Goal: Information Seeking & Learning: Learn about a topic

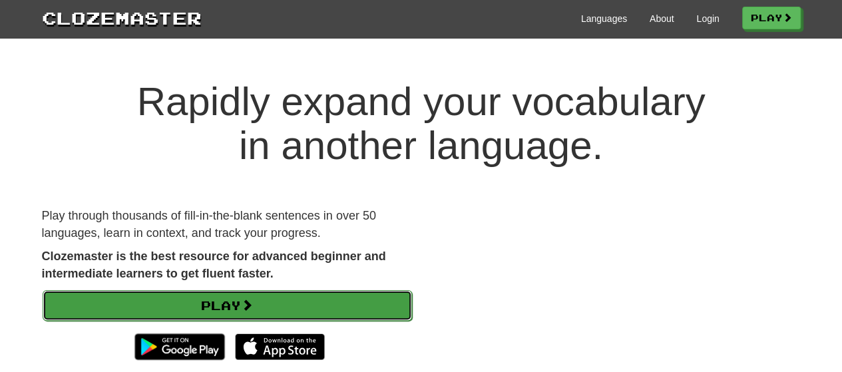
click at [202, 308] on link "Play" at bounding box center [228, 305] width 370 height 31
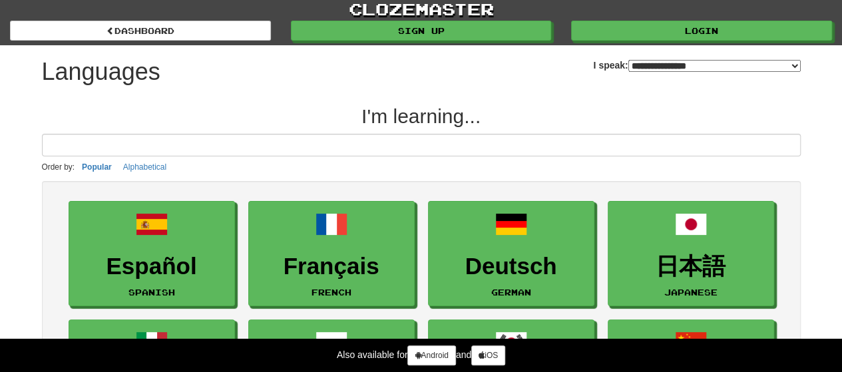
scroll to position [3, 0]
click at [629, 64] on select "**********" at bounding box center [715, 66] width 172 height 12
select select "******"
click at [629, 60] on select "**********" at bounding box center [715, 66] width 172 height 12
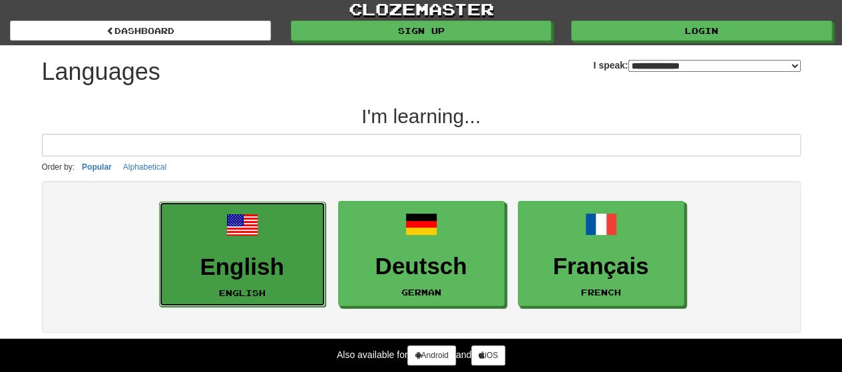
click at [226, 262] on h3 "English" at bounding box center [242, 267] width 152 height 26
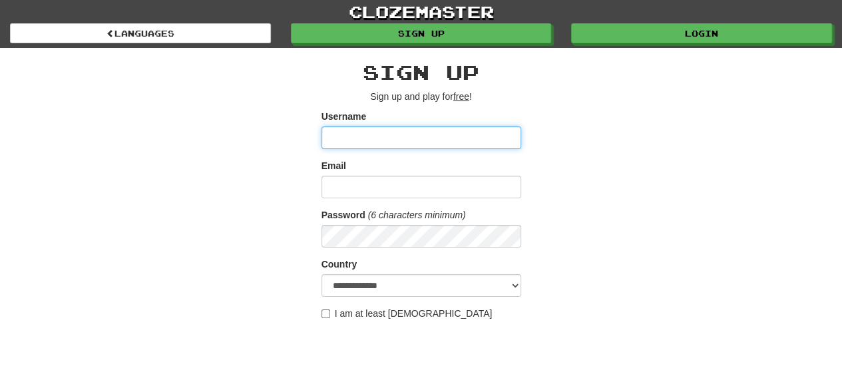
click at [345, 138] on input "Username" at bounding box center [422, 138] width 200 height 23
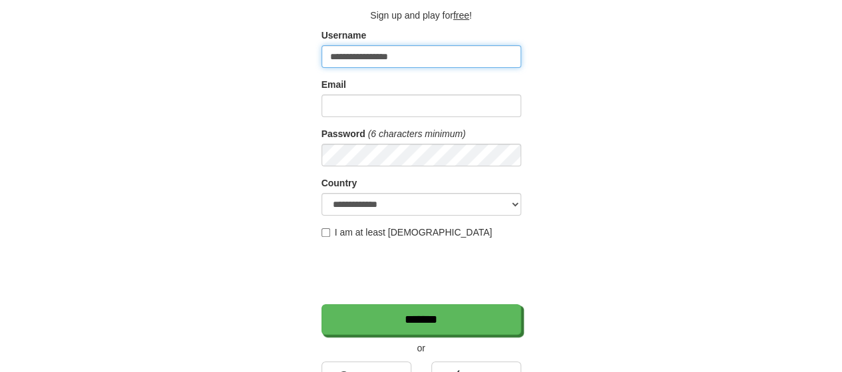
scroll to position [81, 0]
type input "**********"
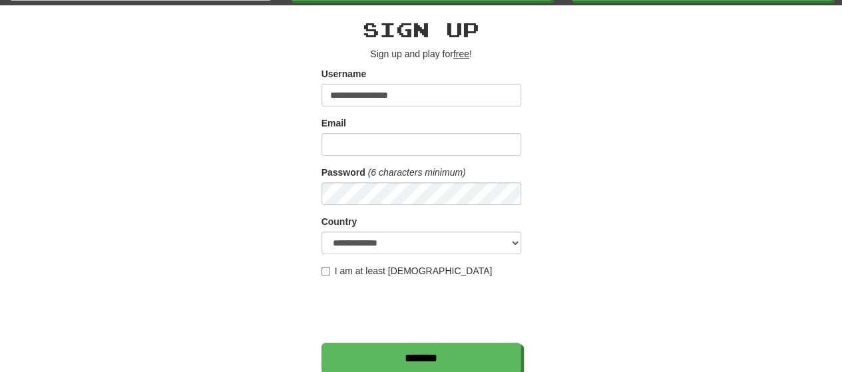
scroll to position [45, 0]
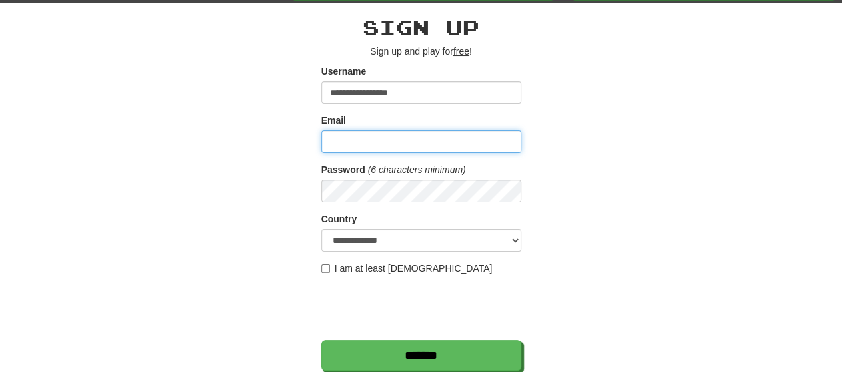
click at [376, 141] on input "Email" at bounding box center [422, 142] width 200 height 23
paste input "**********"
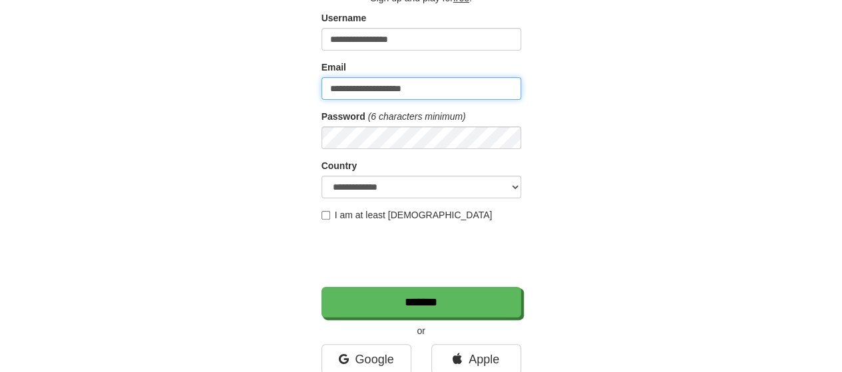
scroll to position [133, 0]
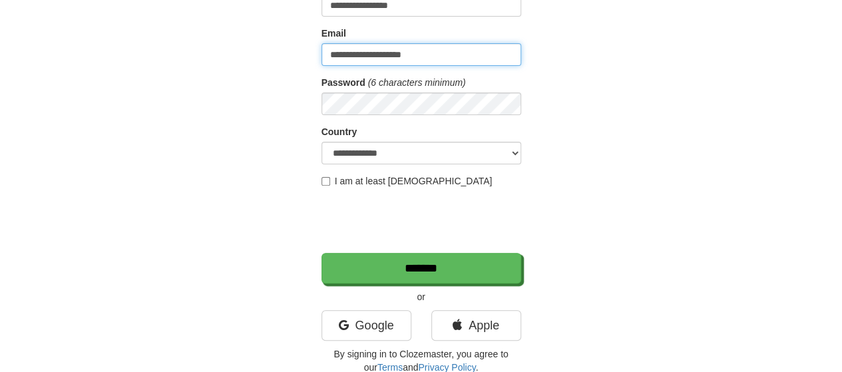
type input "**********"
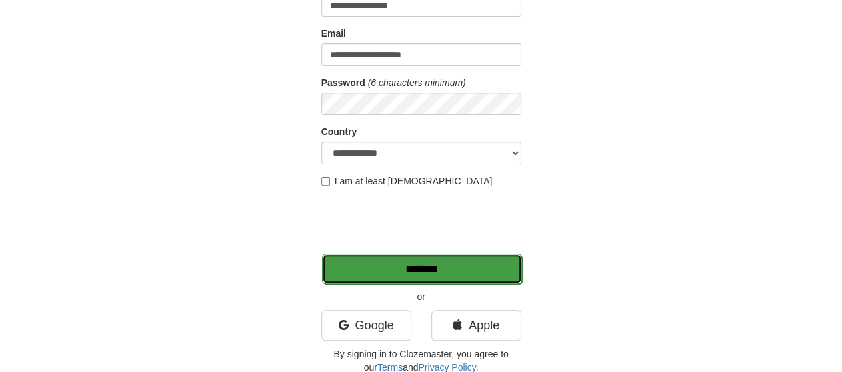
click at [358, 275] on input "*******" at bounding box center [422, 269] width 200 height 31
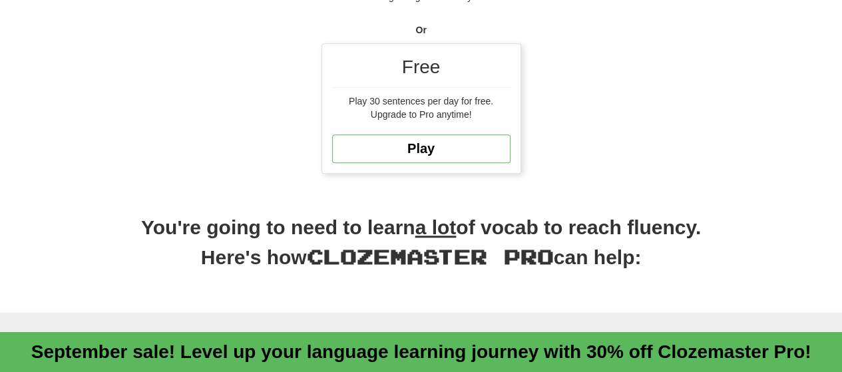
scroll to position [452, 0]
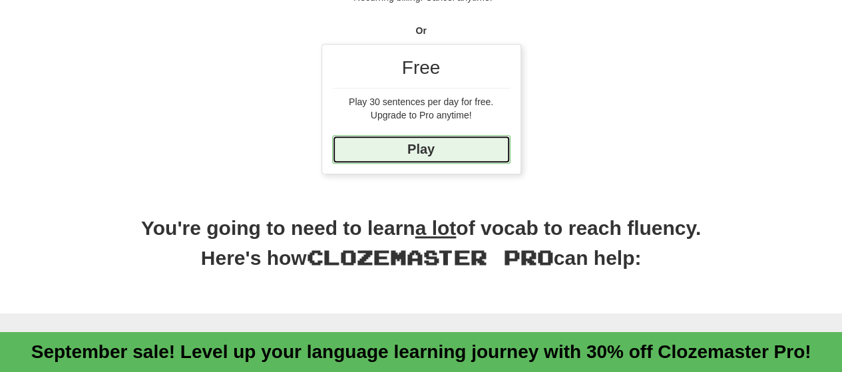
click at [365, 147] on link "Play" at bounding box center [421, 149] width 178 height 29
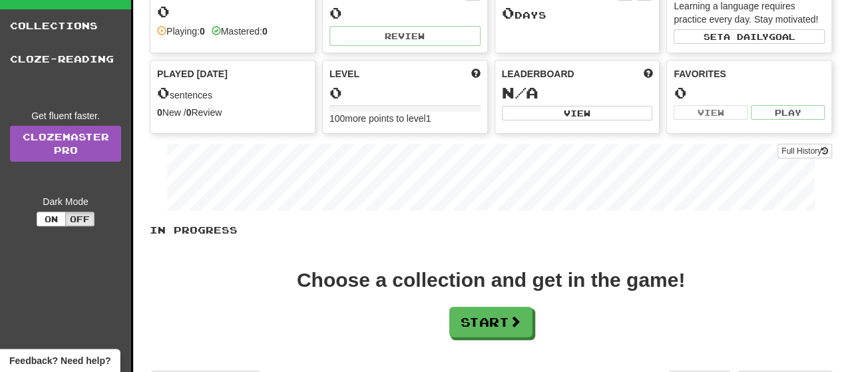
scroll to position [104, 0]
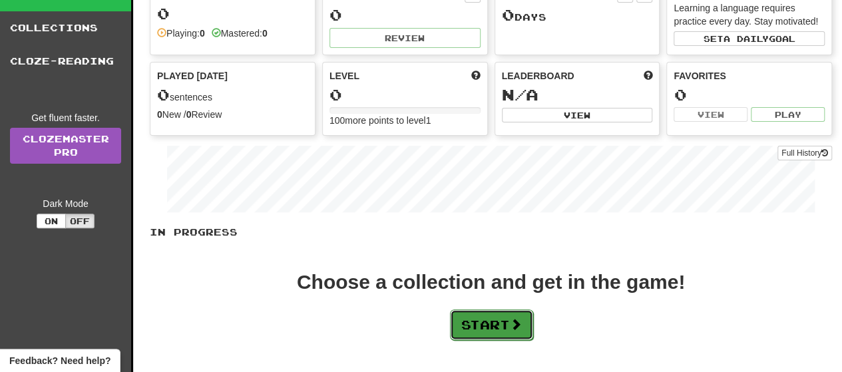
click at [467, 330] on button "Start" at bounding box center [491, 325] width 83 height 31
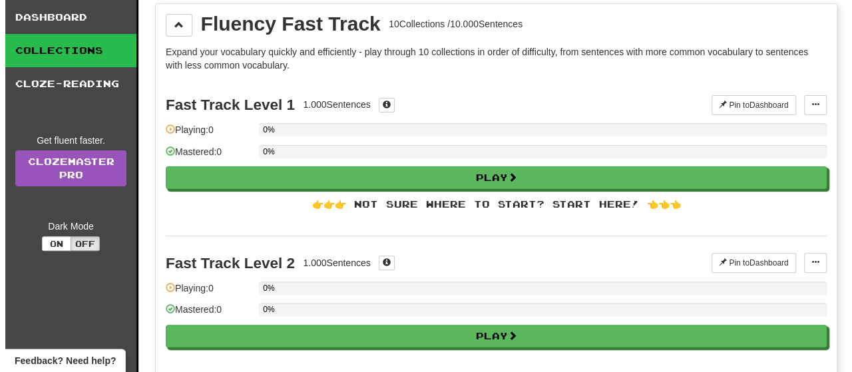
scroll to position [80, 0]
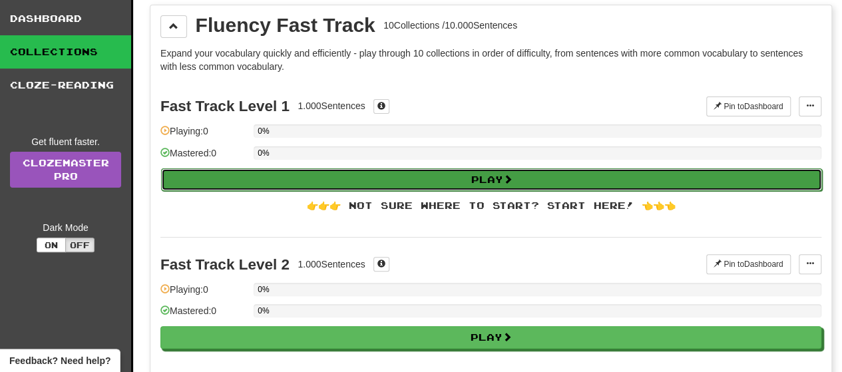
click at [350, 180] on button "Play" at bounding box center [491, 179] width 661 height 23
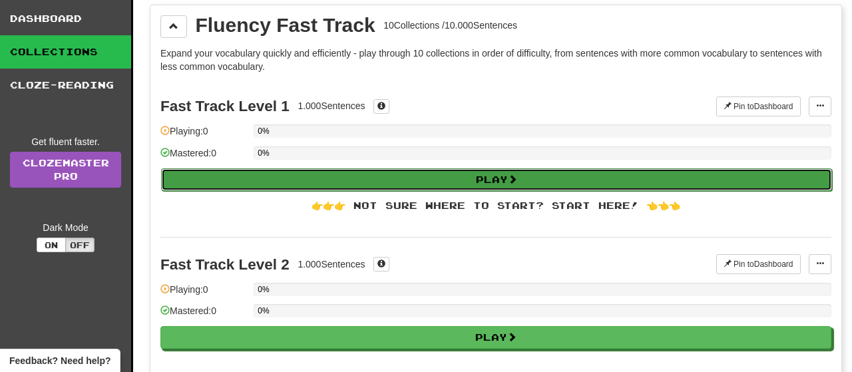
select select "**"
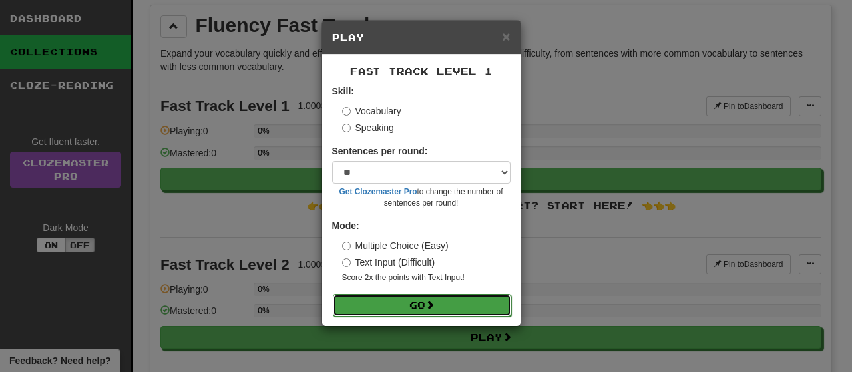
click at [404, 307] on button "Go" at bounding box center [422, 305] width 178 height 23
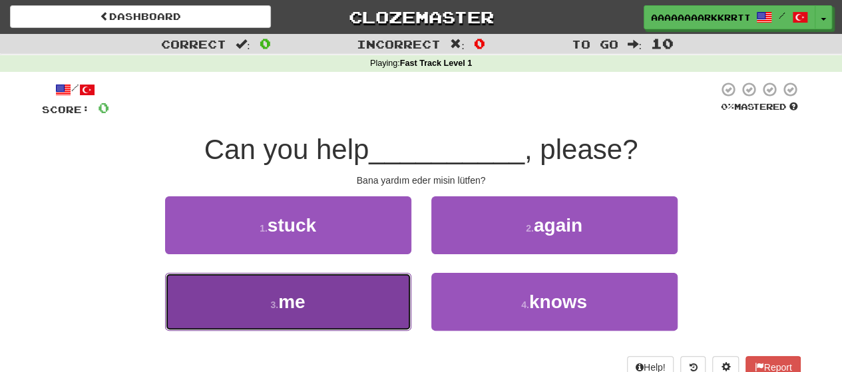
click at [276, 309] on small "3 ." at bounding box center [274, 305] width 8 height 11
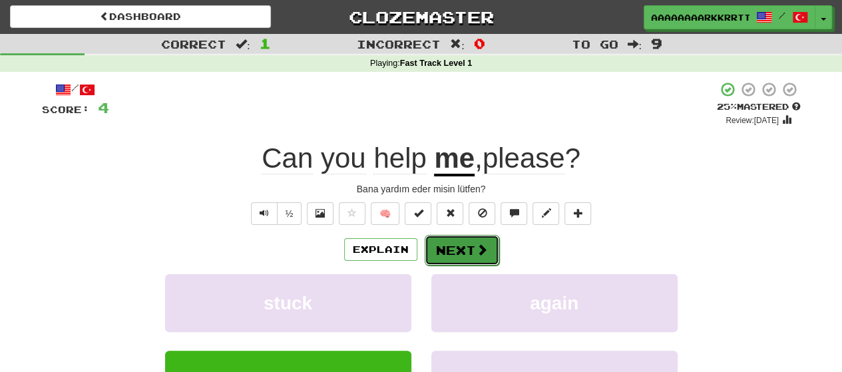
click at [449, 252] on button "Next" at bounding box center [462, 250] width 75 height 31
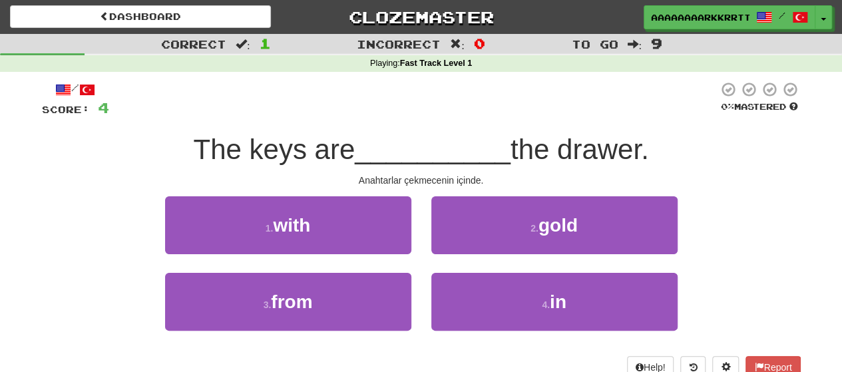
click at [432, 185] on div "Anahtarlar çekmecenin içinde." at bounding box center [421, 180] width 759 height 13
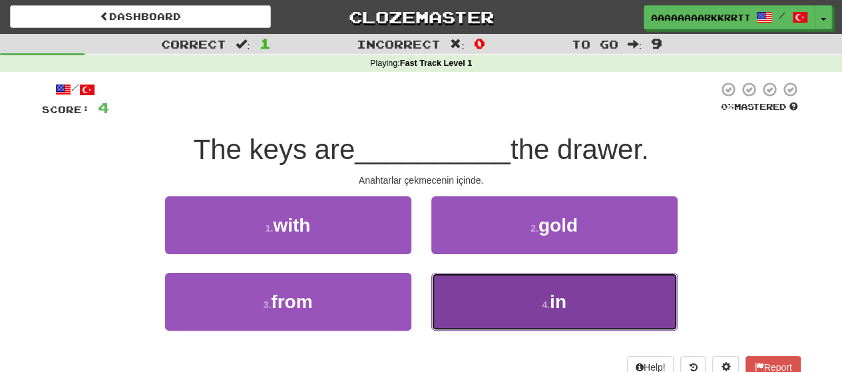
click at [445, 298] on button "4 . in" at bounding box center [554, 302] width 246 height 58
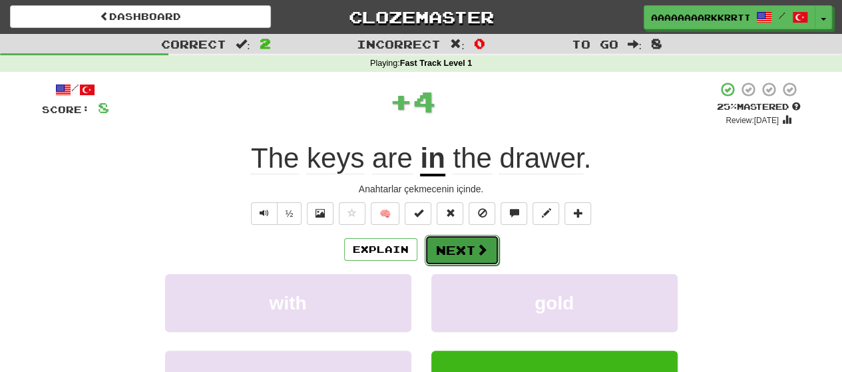
click at [455, 239] on button "Next" at bounding box center [462, 250] width 75 height 31
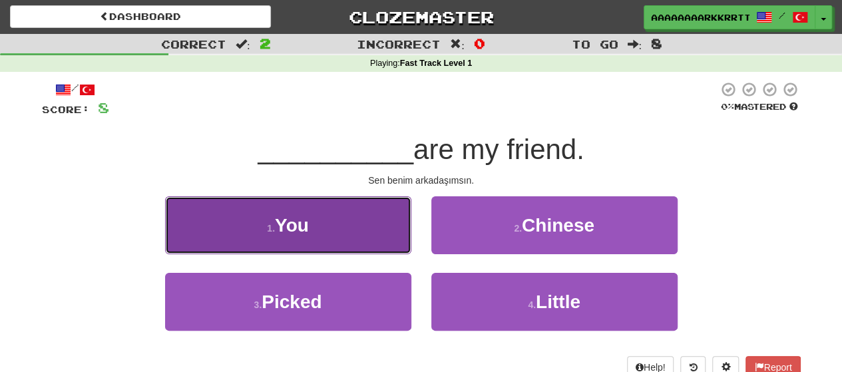
click at [272, 225] on small "1 ." at bounding box center [271, 228] width 8 height 11
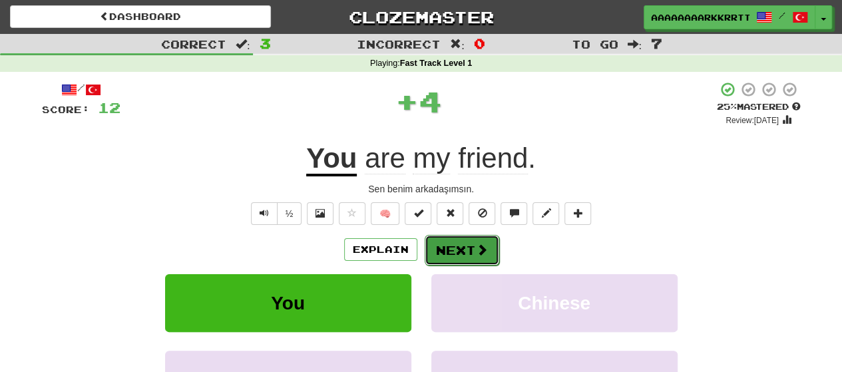
click at [445, 248] on button "Next" at bounding box center [462, 250] width 75 height 31
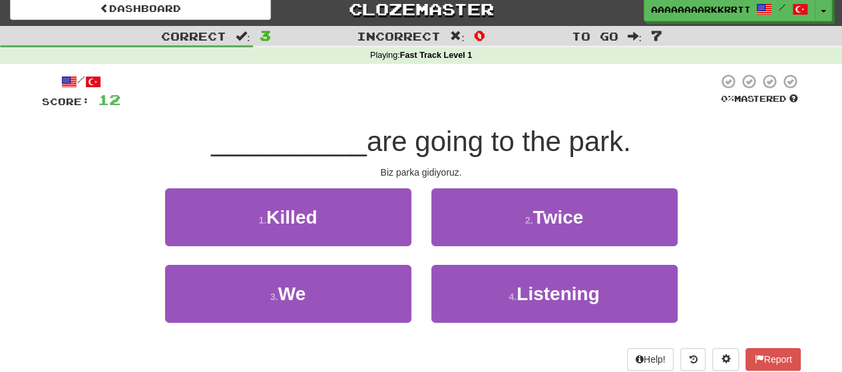
scroll to position [10, 0]
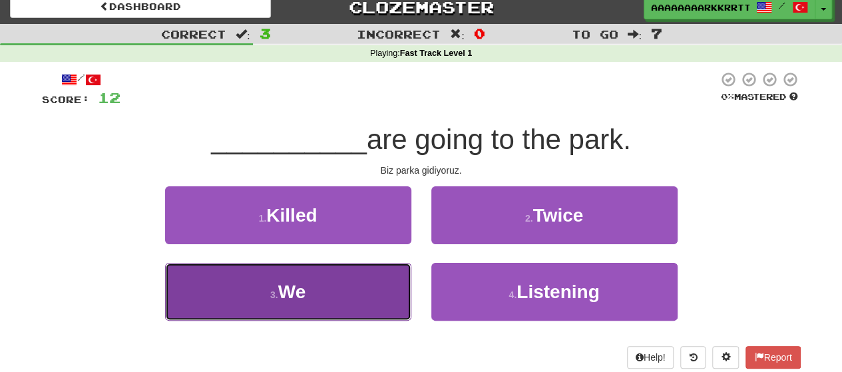
click at [364, 289] on button "3 . We" at bounding box center [288, 292] width 246 height 58
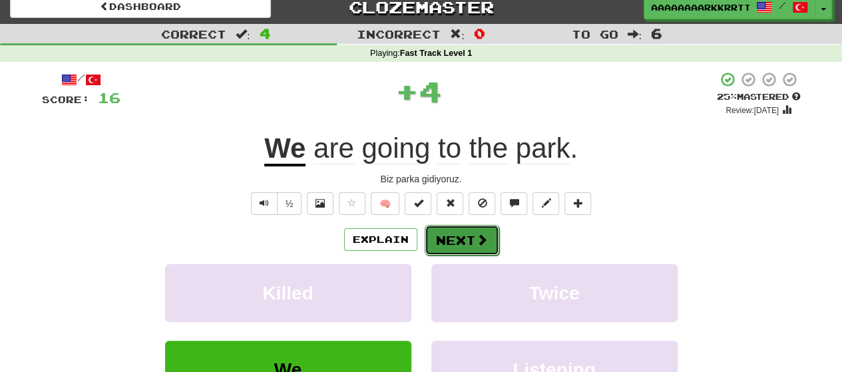
click at [451, 232] on button "Next" at bounding box center [462, 240] width 75 height 31
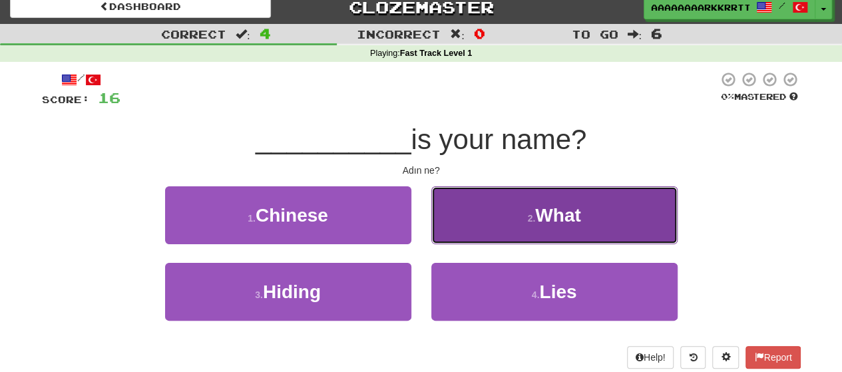
click at [465, 222] on button "2 . What" at bounding box center [554, 215] width 246 height 58
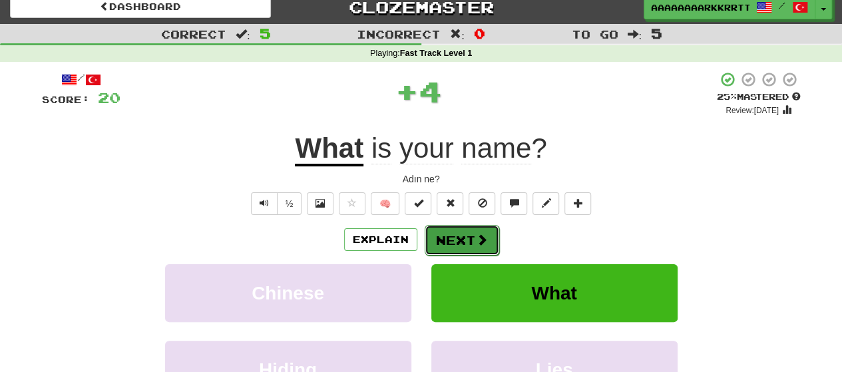
click at [449, 242] on button "Next" at bounding box center [462, 240] width 75 height 31
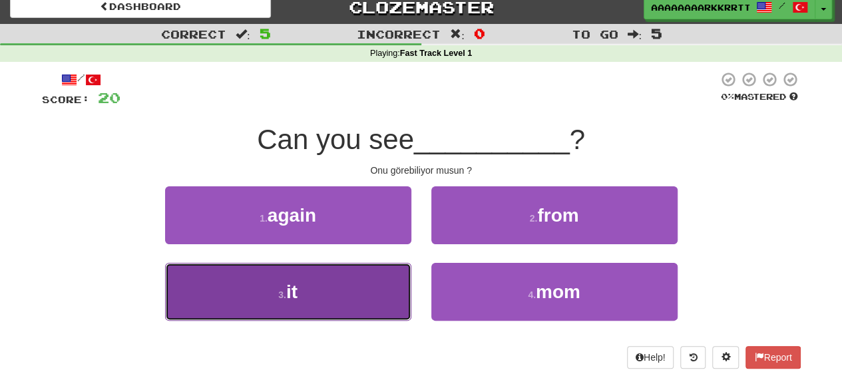
click at [338, 290] on button "3 . it" at bounding box center [288, 292] width 246 height 58
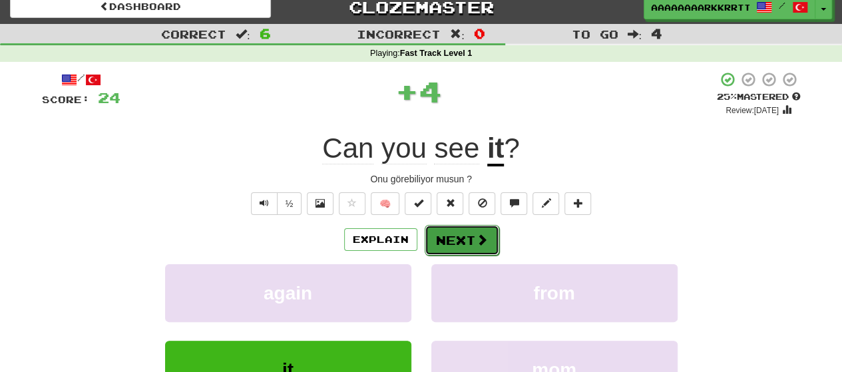
click at [439, 234] on button "Next" at bounding box center [462, 240] width 75 height 31
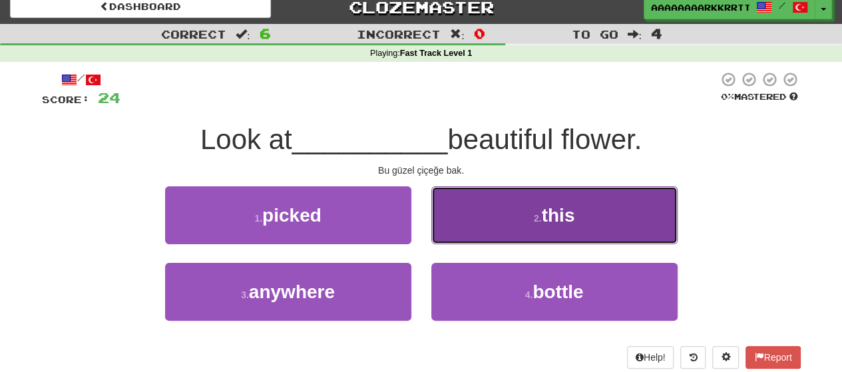
click at [481, 214] on button "2 . this" at bounding box center [554, 215] width 246 height 58
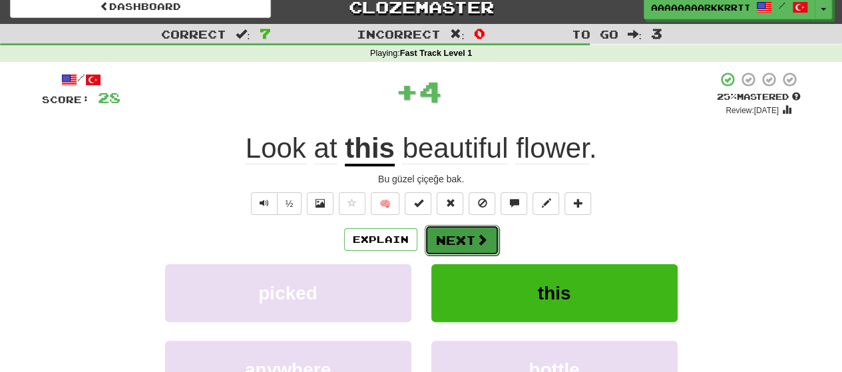
click at [457, 245] on button "Next" at bounding box center [462, 240] width 75 height 31
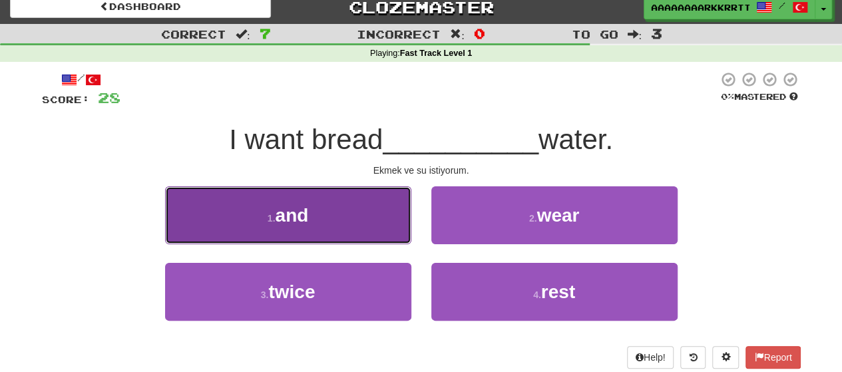
click at [292, 216] on span "and" at bounding box center [291, 215] width 33 height 21
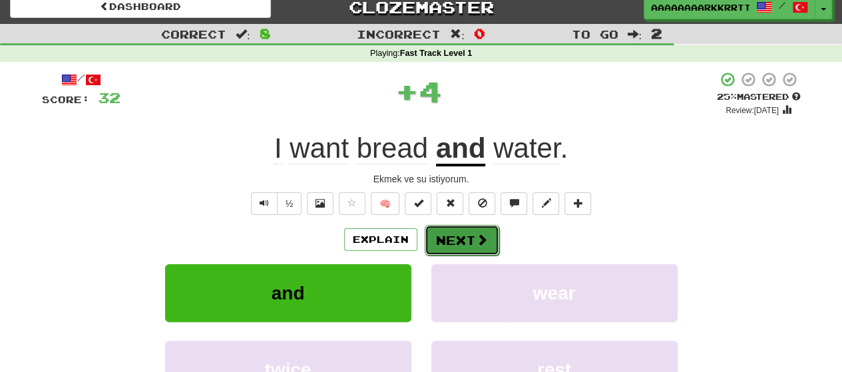
click at [441, 230] on button "Next" at bounding box center [462, 240] width 75 height 31
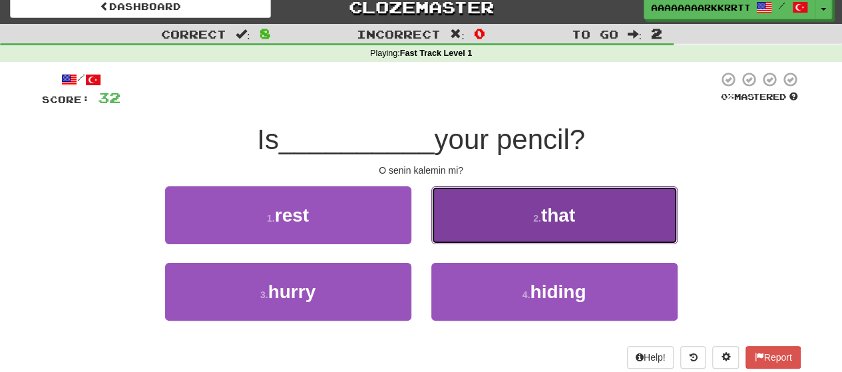
click at [453, 214] on button "2 . that" at bounding box center [554, 215] width 246 height 58
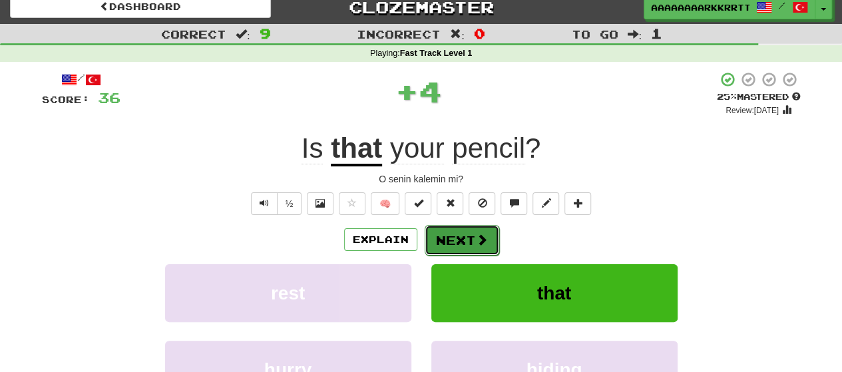
click at [448, 242] on button "Next" at bounding box center [462, 240] width 75 height 31
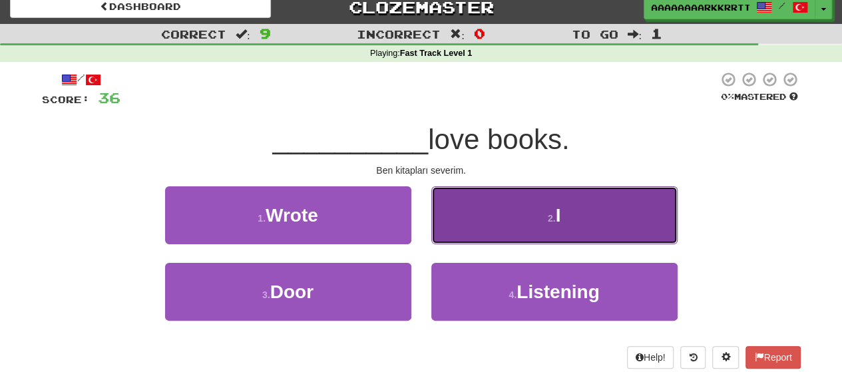
click at [459, 214] on button "2 . I" at bounding box center [554, 215] width 246 height 58
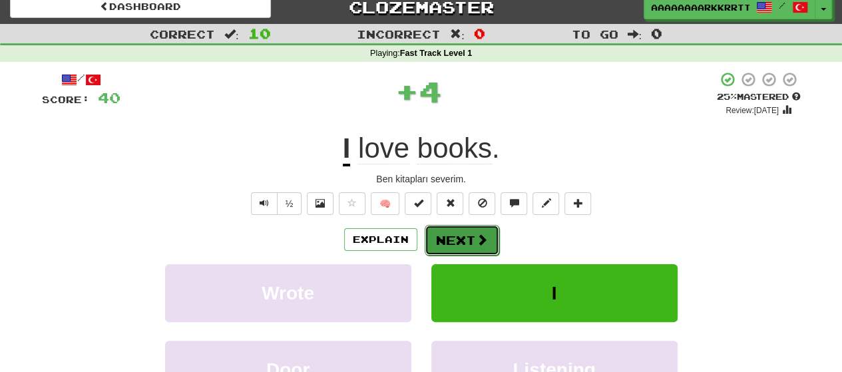
click at [457, 234] on button "Next" at bounding box center [462, 240] width 75 height 31
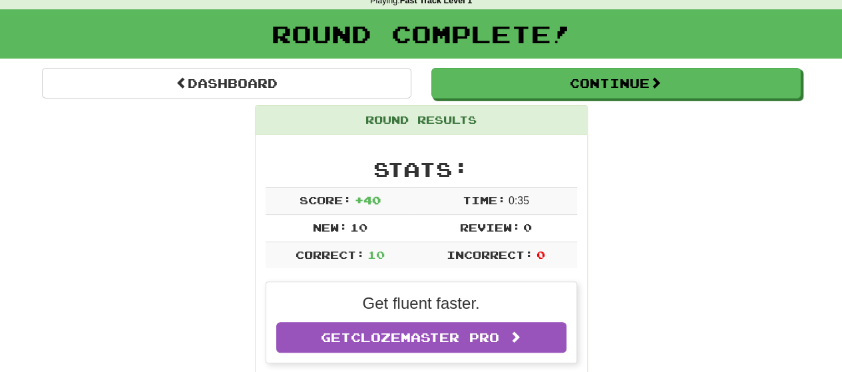
scroll to position [0, 0]
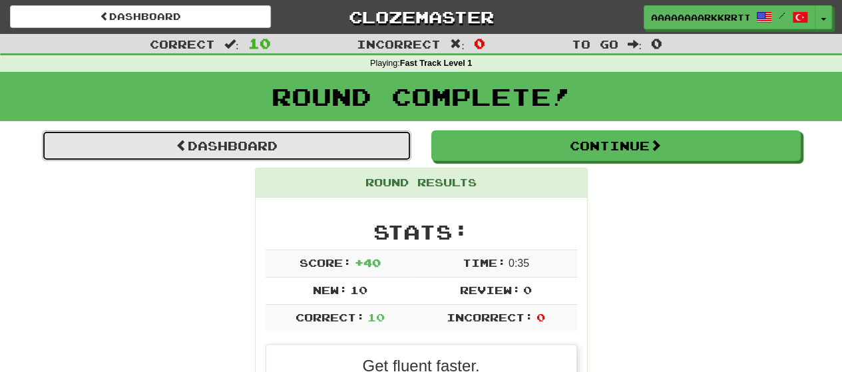
click at [196, 142] on link "Dashboard" at bounding box center [227, 146] width 370 height 31
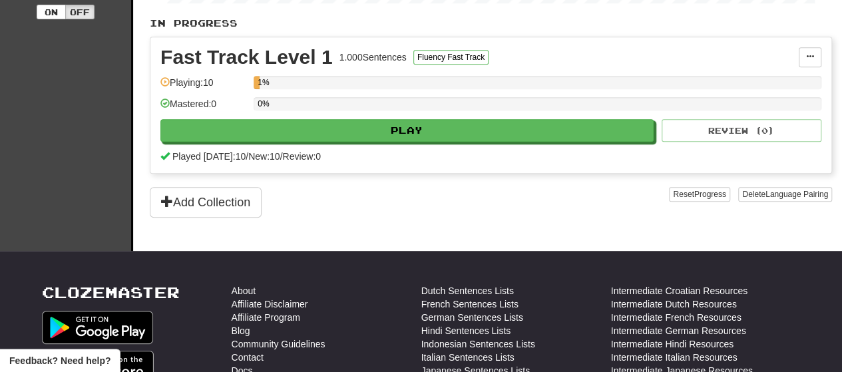
scroll to position [288, 0]
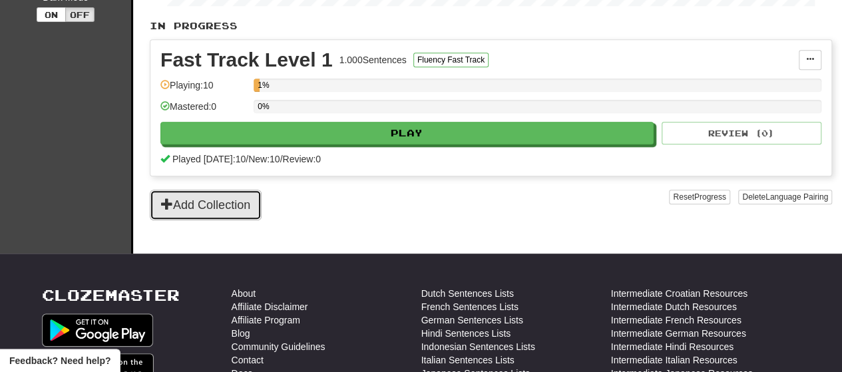
click at [180, 200] on button "Add Collection" at bounding box center [206, 205] width 112 height 31
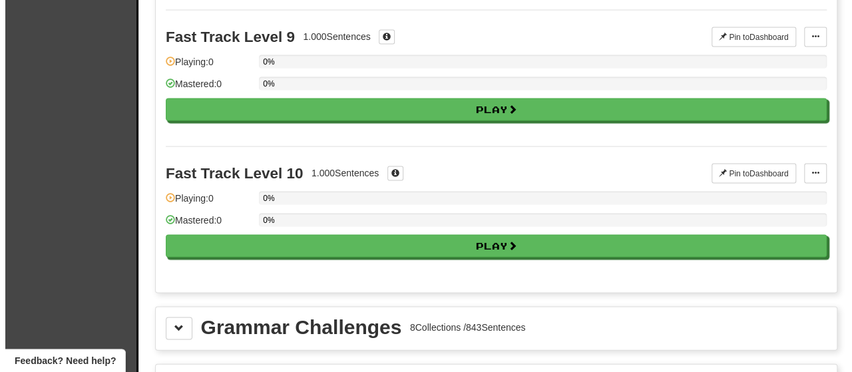
scroll to position [1228, 0]
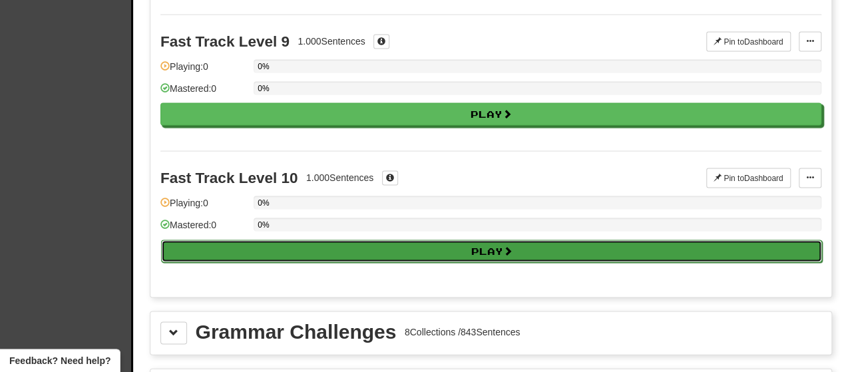
click at [220, 242] on button "Play" at bounding box center [491, 251] width 661 height 23
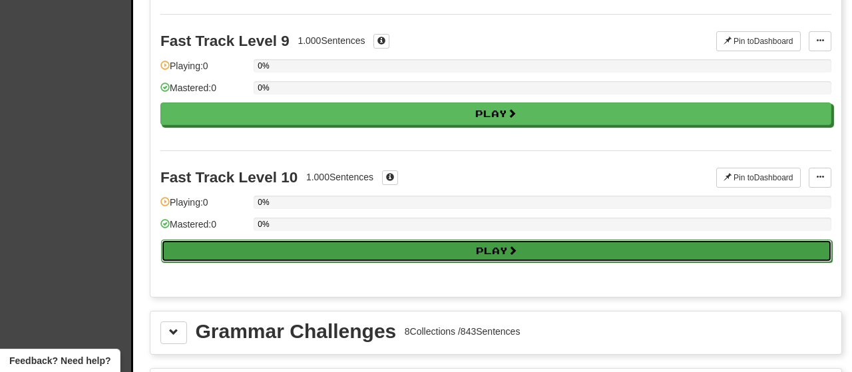
select select "**"
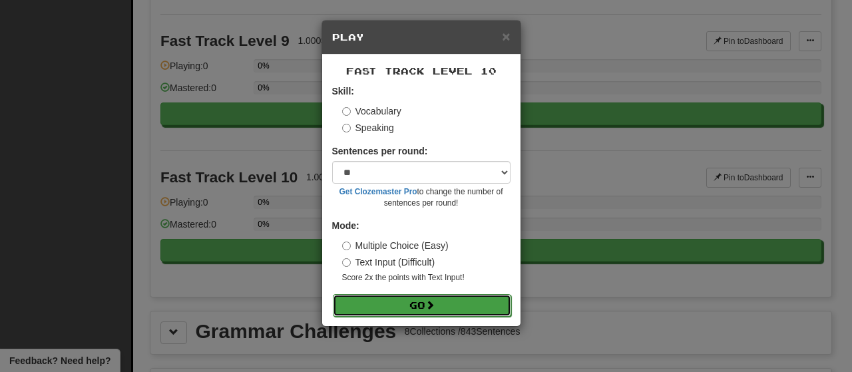
click at [359, 305] on button "Go" at bounding box center [422, 305] width 178 height 23
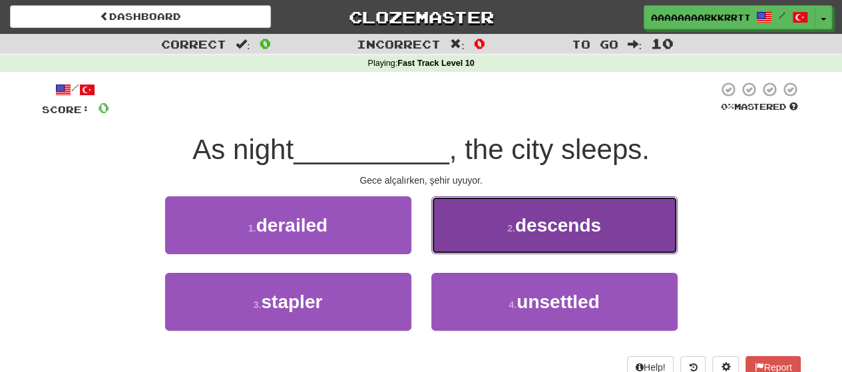
click at [478, 224] on button "2 . descends" at bounding box center [554, 225] width 246 height 58
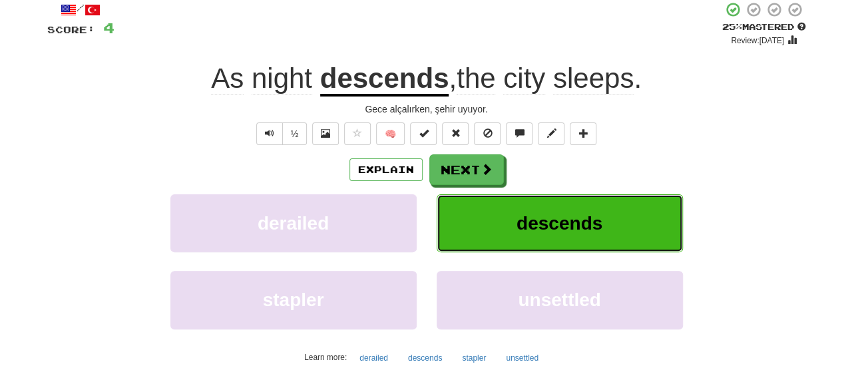
scroll to position [82, 0]
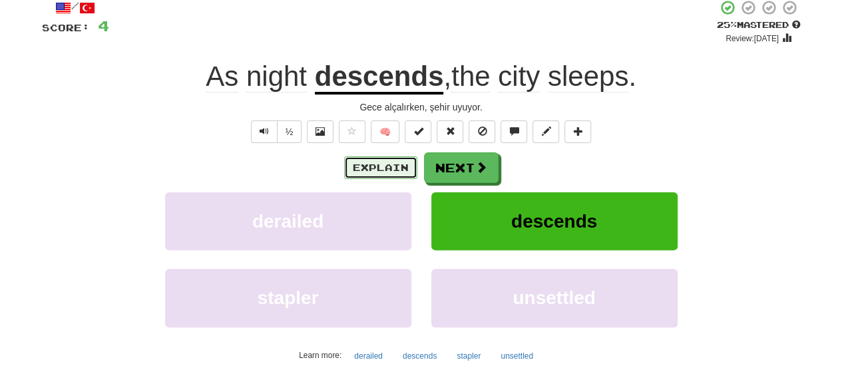
click at [364, 169] on button "Explain" at bounding box center [380, 167] width 73 height 23
